Goal: Information Seeking & Learning: Check status

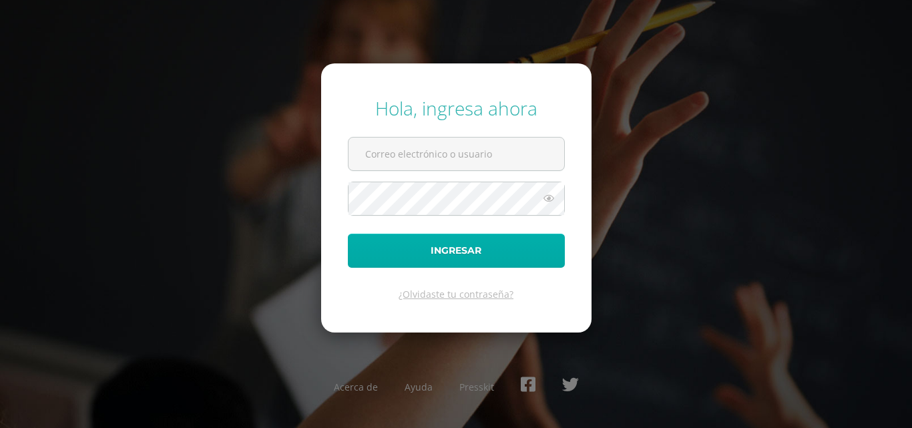
type input "[EMAIL_ADDRESS][DOMAIN_NAME]"
click at [478, 252] on button "Ingresar" at bounding box center [456, 251] width 217 height 34
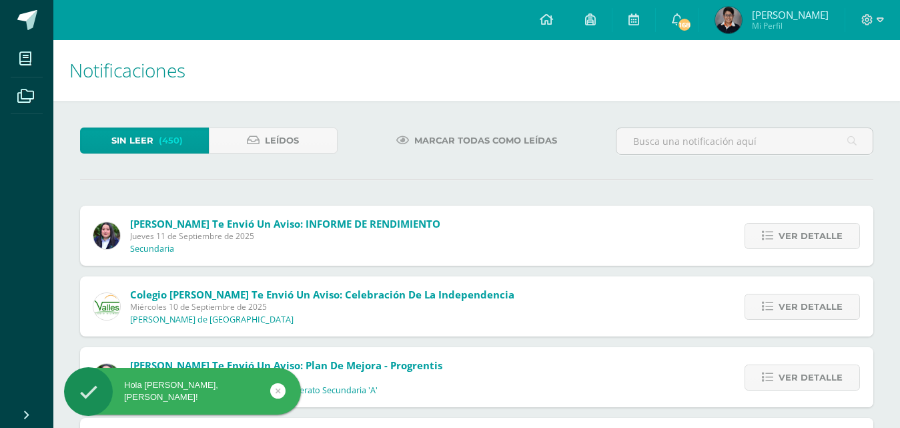
click at [799, 9] on span "[PERSON_NAME]" at bounding box center [790, 14] width 77 height 13
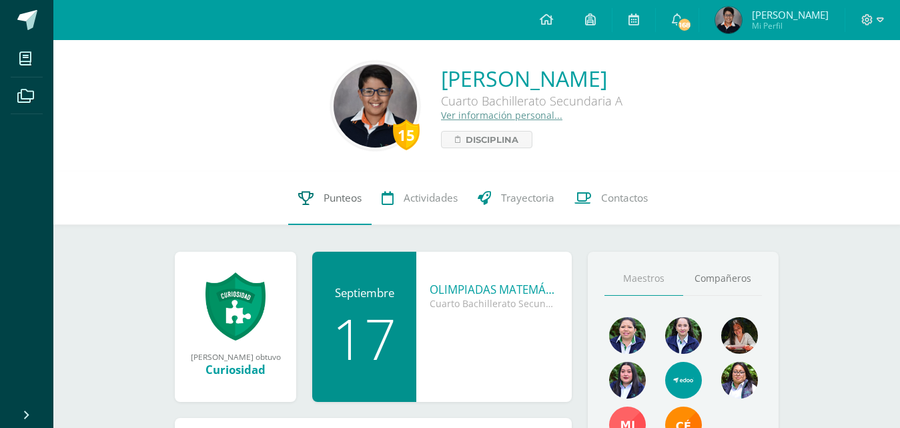
click at [313, 195] on link "Punteos" at bounding box center [329, 198] width 83 height 53
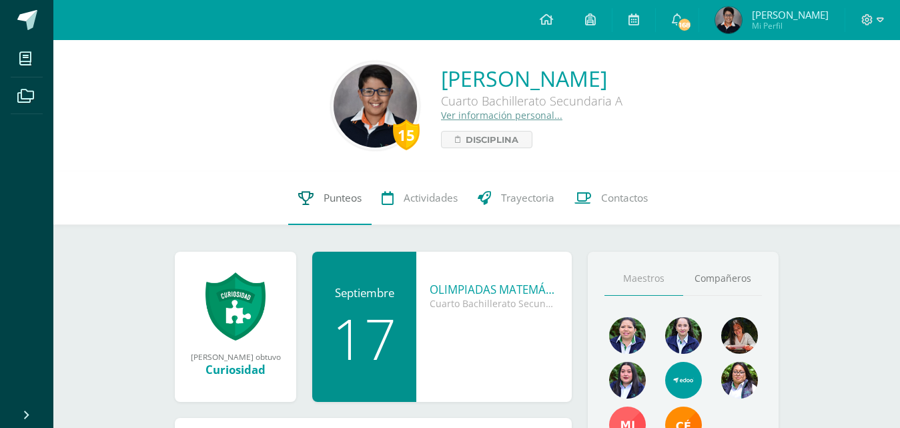
click at [313, 195] on link "Punteos" at bounding box center [329, 198] width 83 height 53
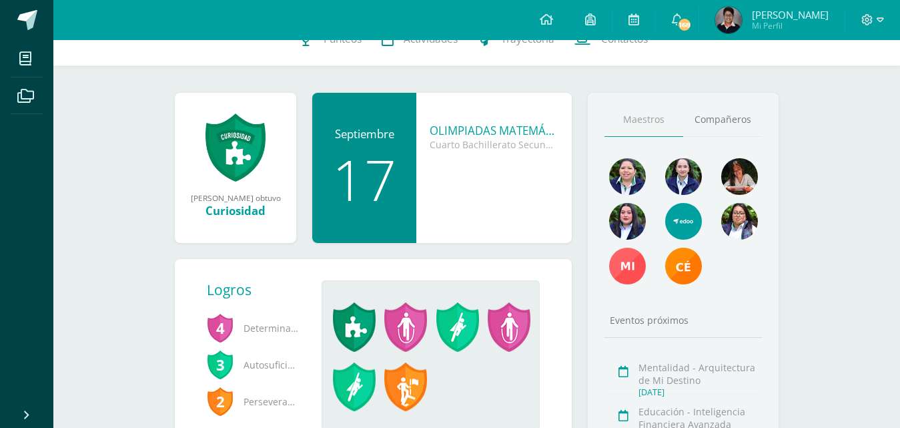
scroll to position [178, 0]
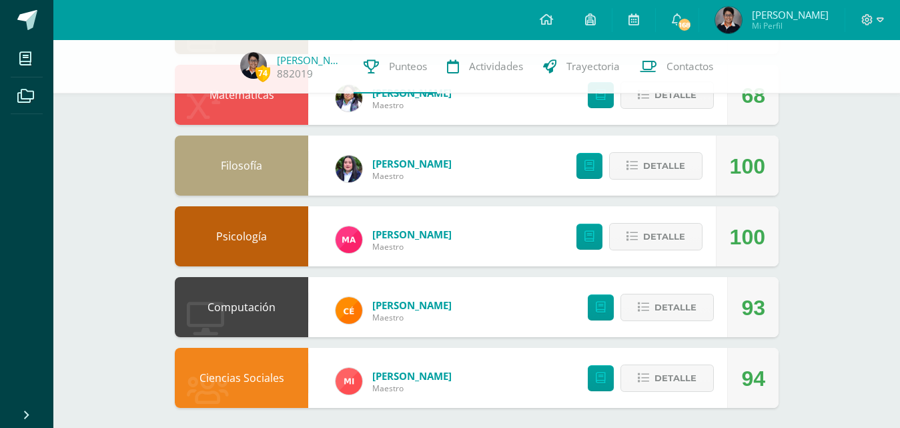
scroll to position [577, 0]
